Goal: Check status: Check status

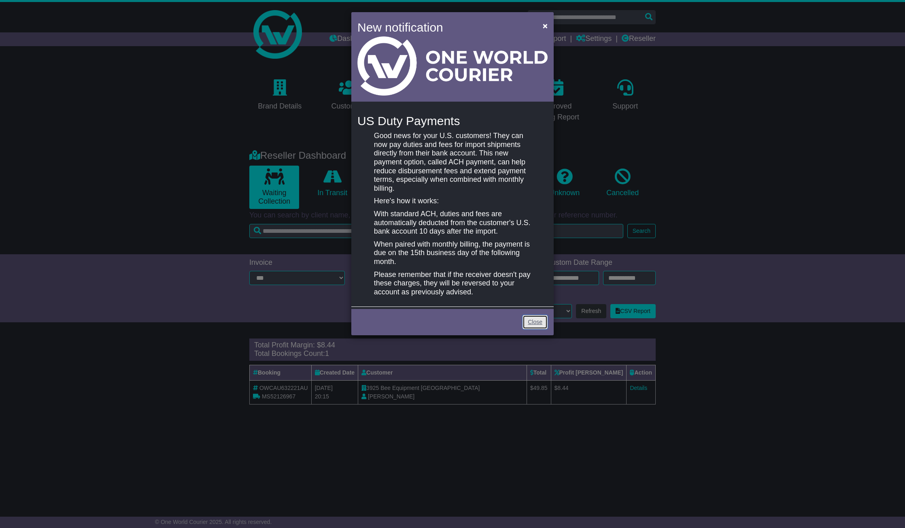
click at [537, 321] on link "Close" at bounding box center [535, 322] width 25 height 14
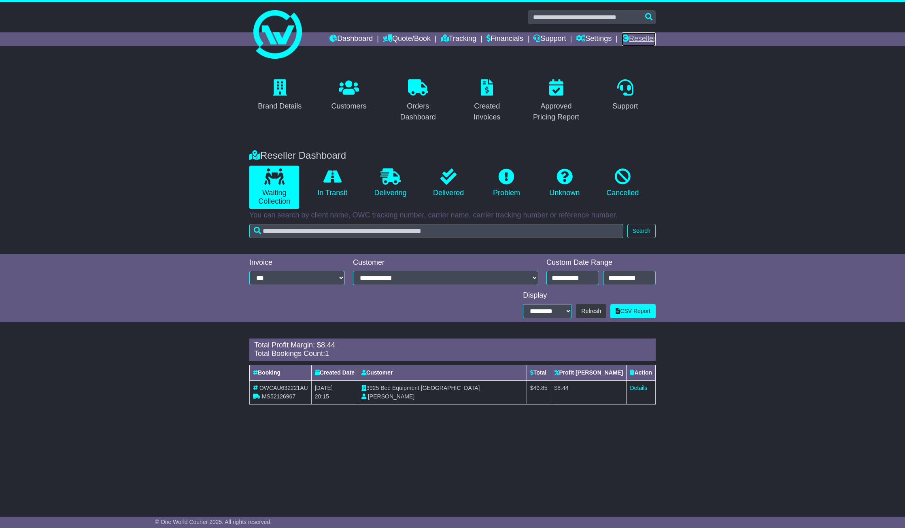
click at [647, 38] on link "Reseller" at bounding box center [639, 39] width 34 height 14
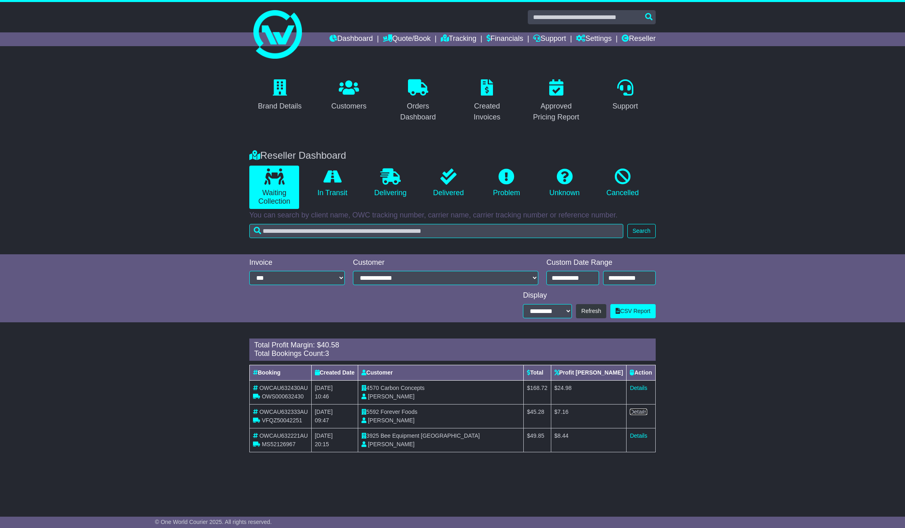
click at [638, 414] on link "Details" at bounding box center [638, 411] width 17 height 6
click at [641, 385] on link "Details" at bounding box center [638, 387] width 17 height 6
